Goal: Information Seeking & Learning: Learn about a topic

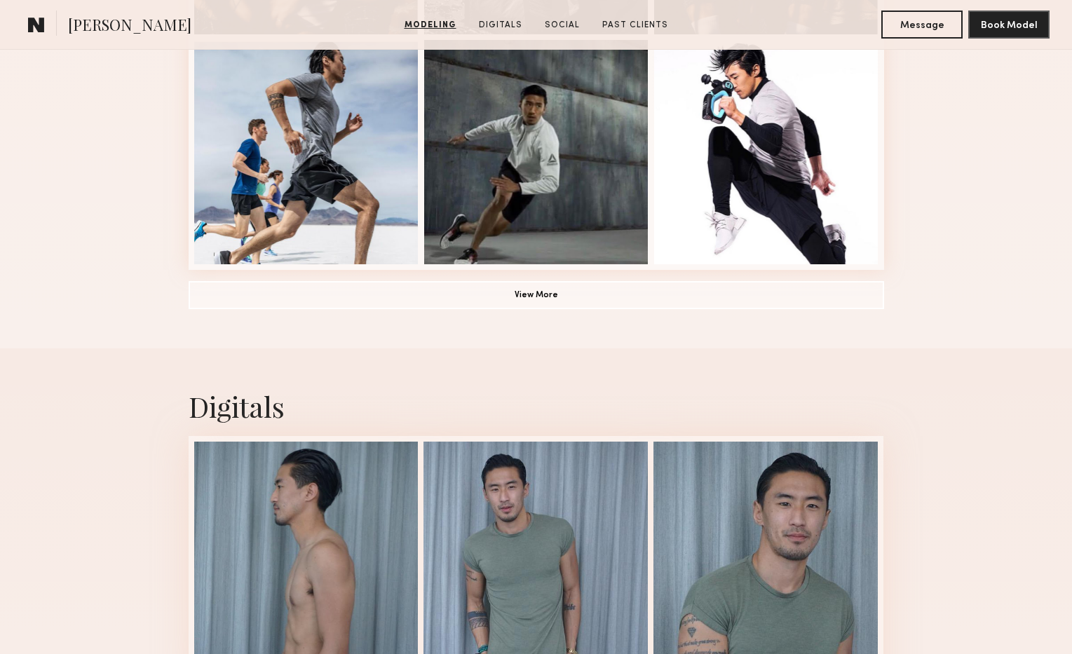
scroll to position [1069, 0]
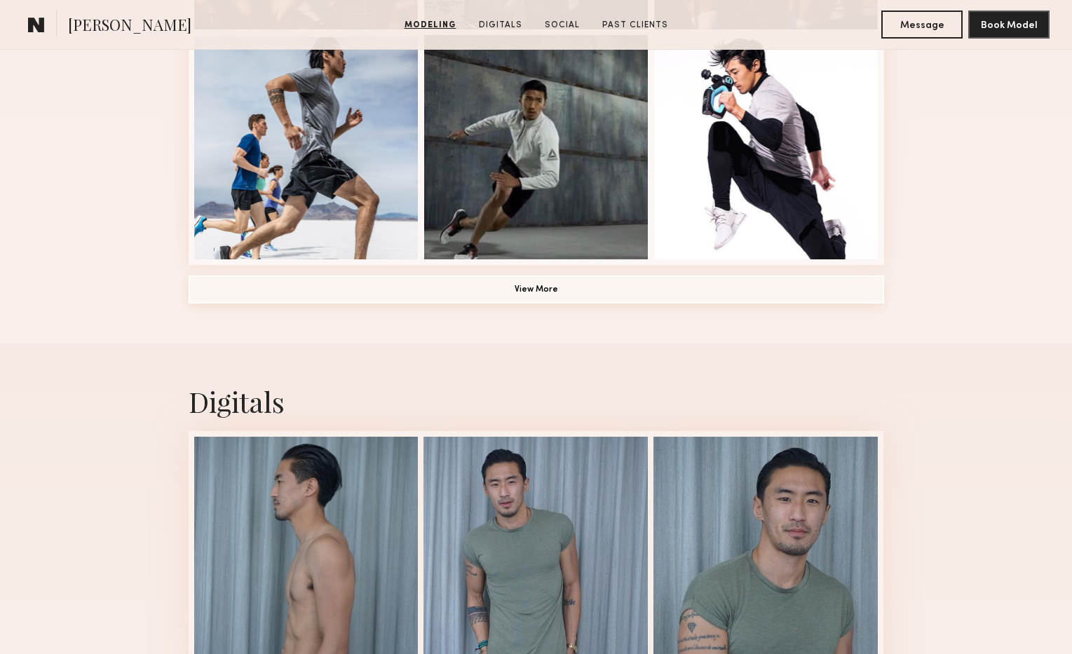
click at [517, 299] on button "View More" at bounding box center [536, 290] width 695 height 28
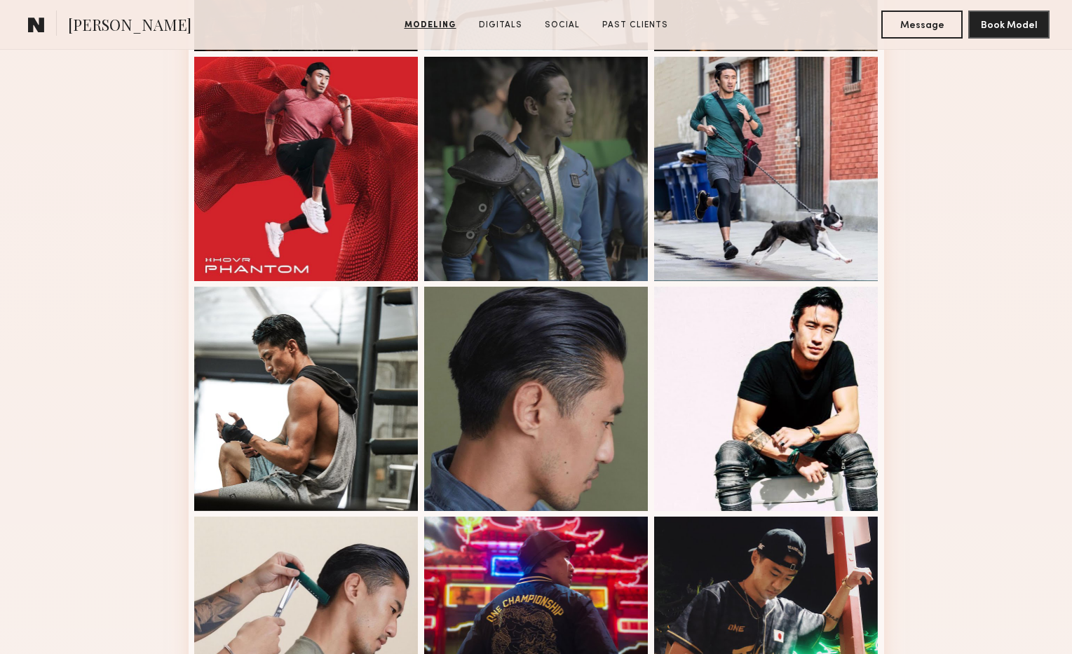
scroll to position [1679, 0]
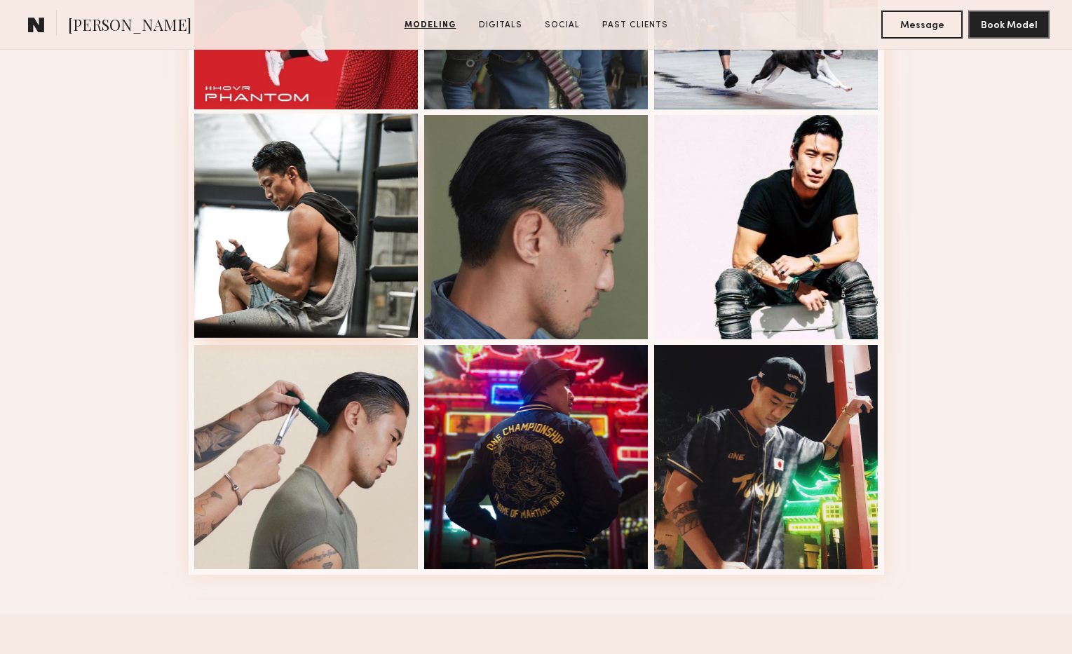
click at [306, 272] on div at bounding box center [306, 226] width 224 height 224
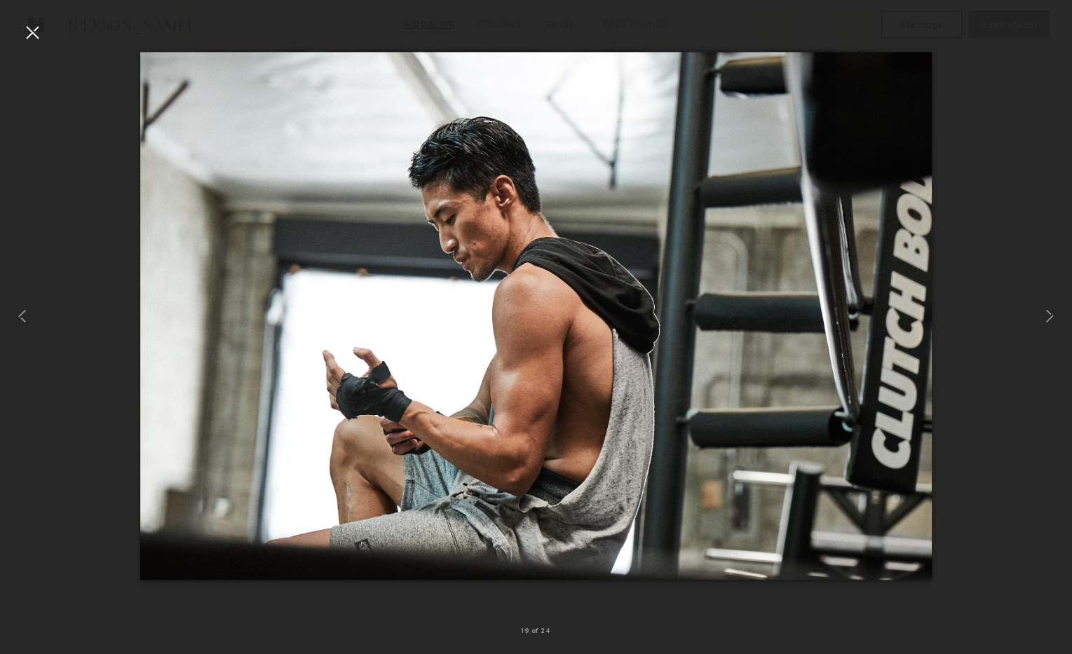
click at [44, 421] on div at bounding box center [536, 315] width 1072 height 587
click at [28, 31] on div at bounding box center [32, 32] width 22 height 22
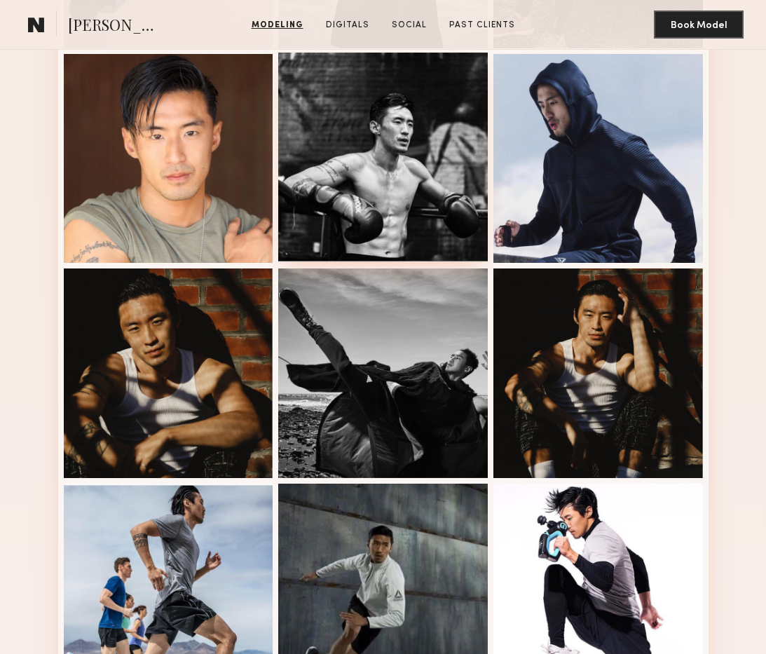
scroll to position [372, 0]
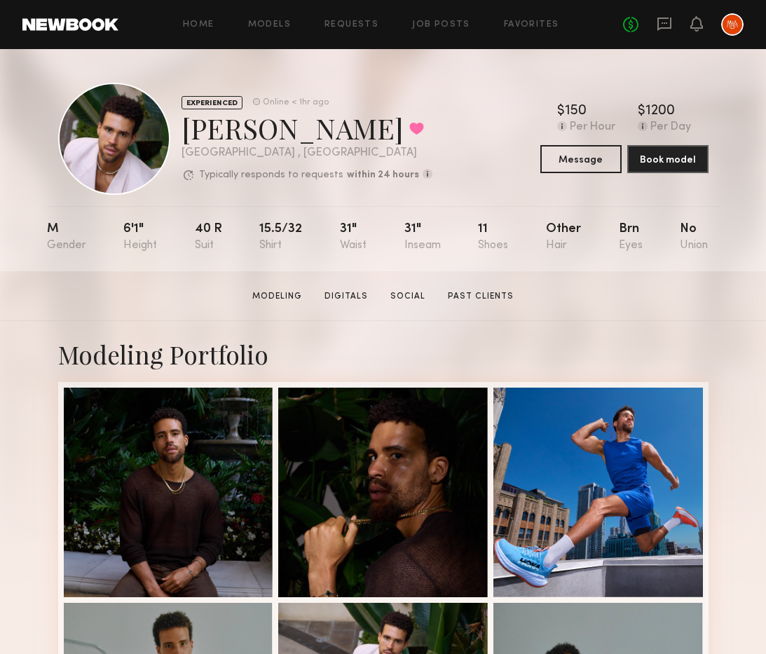
click at [224, 137] on div "[PERSON_NAME] Favorited" at bounding box center [307, 127] width 251 height 37
click at [217, 100] on div "EXPERIENCED" at bounding box center [212, 102] width 61 height 13
click at [333, 294] on link "Digitals" at bounding box center [346, 296] width 55 height 13
click at [281, 296] on link "Modeling" at bounding box center [277, 296] width 61 height 13
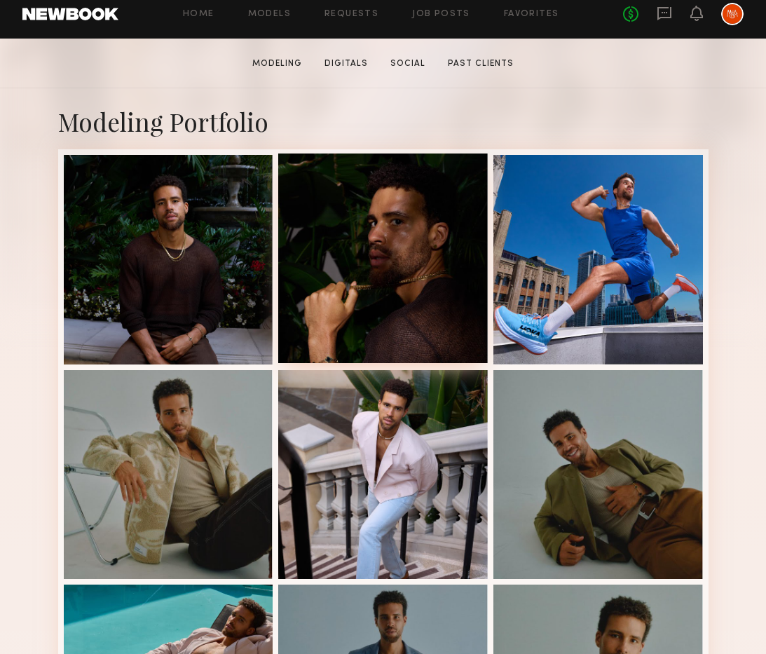
scroll to position [236, 0]
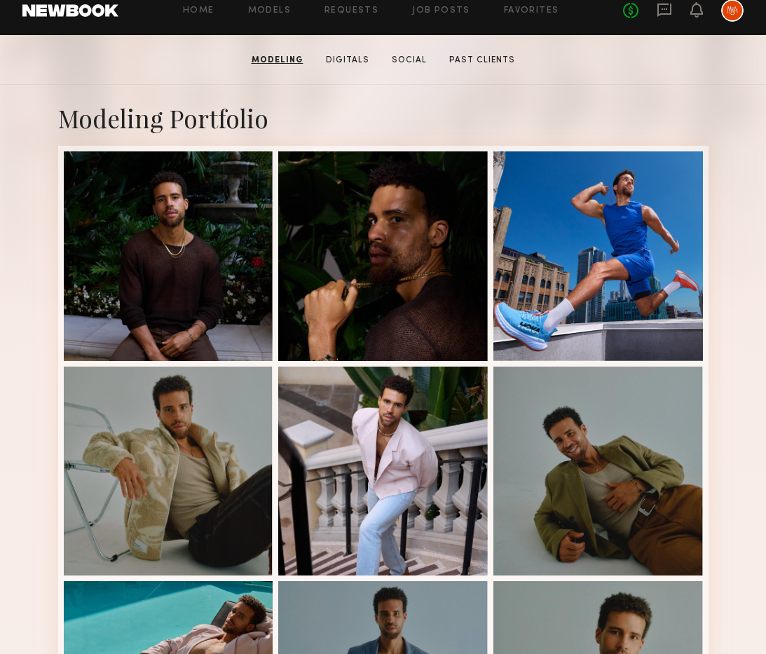
click at [473, 50] on section "[PERSON_NAME] Modeling Digitals Social Past Clients Message Book Model" at bounding box center [383, 60] width 766 height 50
click at [413, 57] on link "Social" at bounding box center [409, 60] width 46 height 13
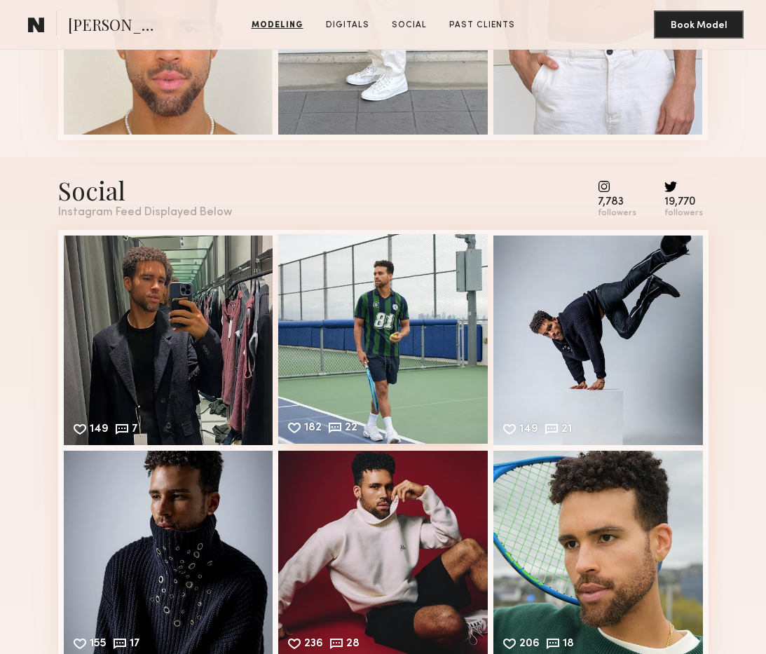
scroll to position [1732, 0]
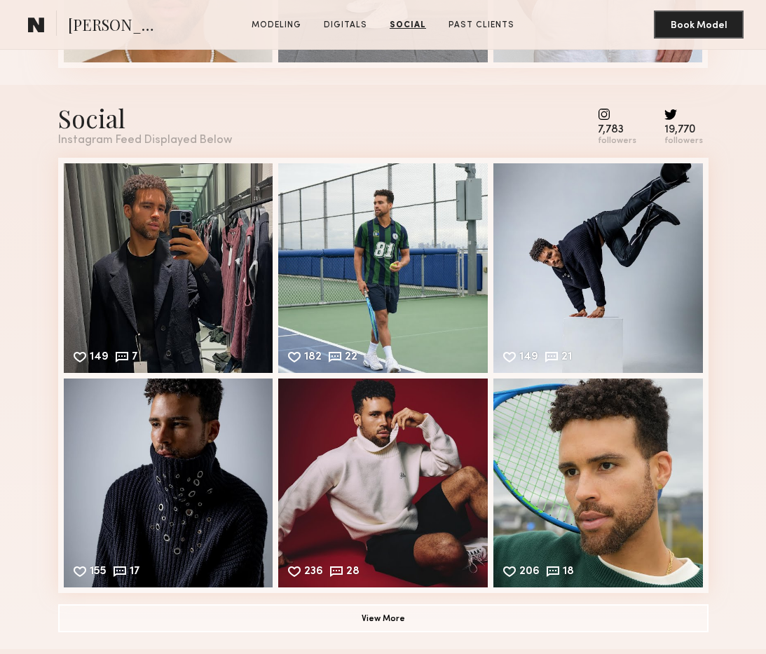
click at [69, 118] on div "Social" at bounding box center [145, 118] width 174 height 33
click at [609, 114] on common-icon at bounding box center [617, 114] width 39 height 13
click at [574, 134] on div "Social Instagram Feed Displayed Below 7,783 followers 19,770 followers" at bounding box center [383, 124] width 651 height 45
